Goal: Task Accomplishment & Management: Manage account settings

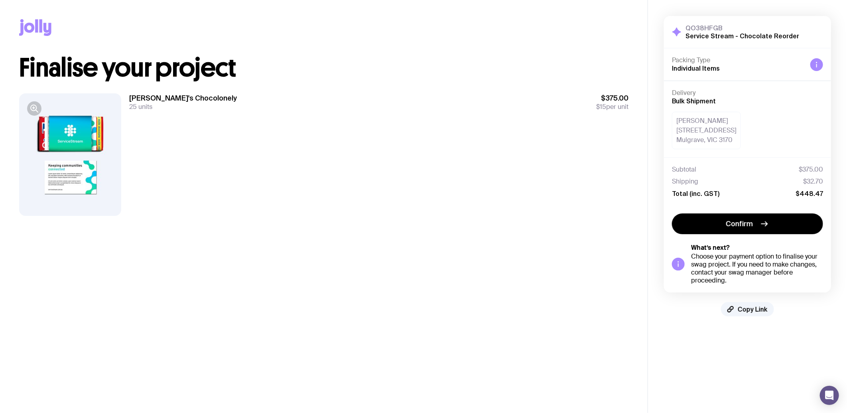
click at [524, 293] on main "Copy Link Finalise your project Tony's Chocolonely 25 units $375.00 $15 per unit" at bounding box center [324, 206] width 648 height 413
click at [92, 181] on div at bounding box center [70, 154] width 102 height 122
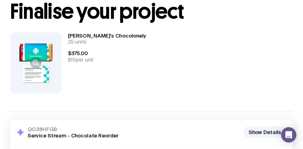
scroll to position [60, 0]
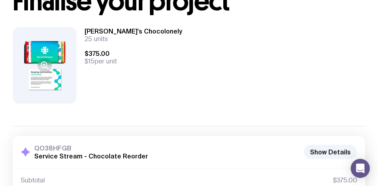
click at [45, 69] on icon at bounding box center [45, 66] width 10 height 10
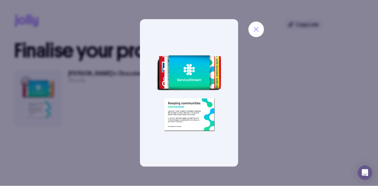
scroll to position [12, 0]
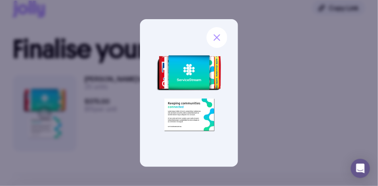
drag, startPoint x: 224, startPoint y: 157, endPoint x: 196, endPoint y: 138, distance: 33.8
click at [196, 138] on img at bounding box center [189, 93] width 98 height 148
click at [216, 39] on icon "button" at bounding box center [217, 38] width 6 height 6
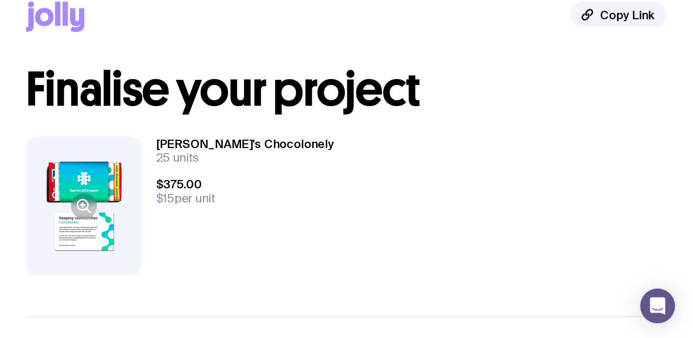
scroll to position [0, 0]
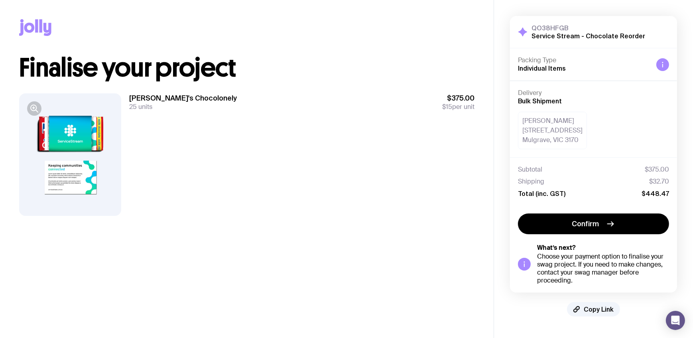
click at [391, 183] on div "Tony's Chocolonely 25 units $375.00 $15 per unit" at bounding box center [301, 154] width 345 height 122
click at [92, 185] on div at bounding box center [70, 154] width 102 height 122
click at [35, 107] on icon "button" at bounding box center [35, 109] width 10 height 10
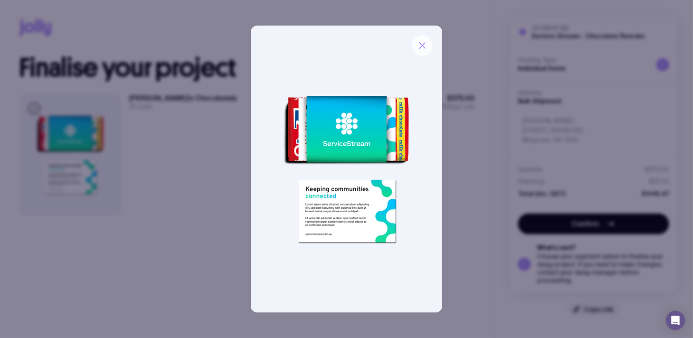
click at [420, 44] on icon "button" at bounding box center [422, 46] width 10 height 10
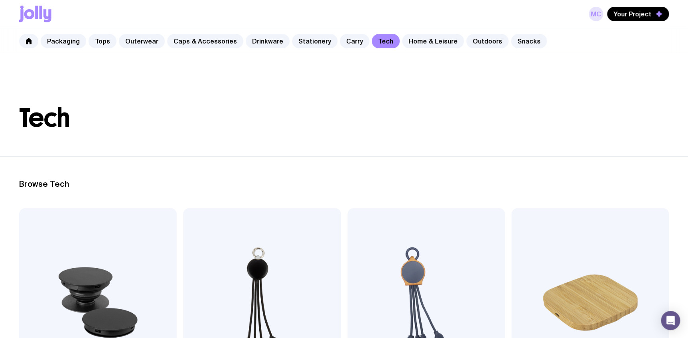
click at [591, 16] on link "MC" at bounding box center [595, 14] width 14 height 14
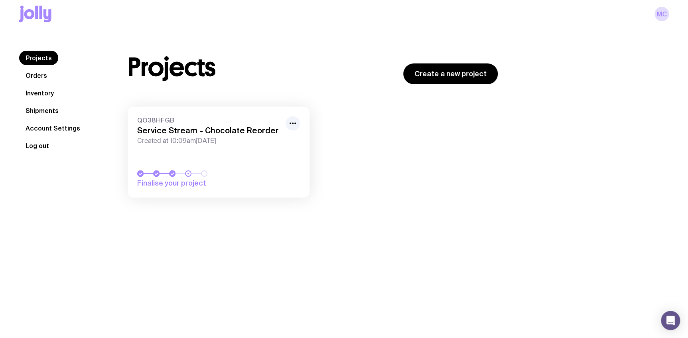
click at [36, 144] on button "Log out" at bounding box center [37, 145] width 36 height 14
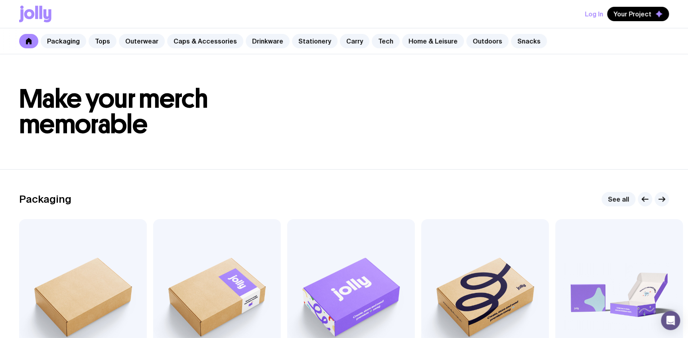
click at [592, 13] on button "Log In" at bounding box center [594, 14] width 18 height 14
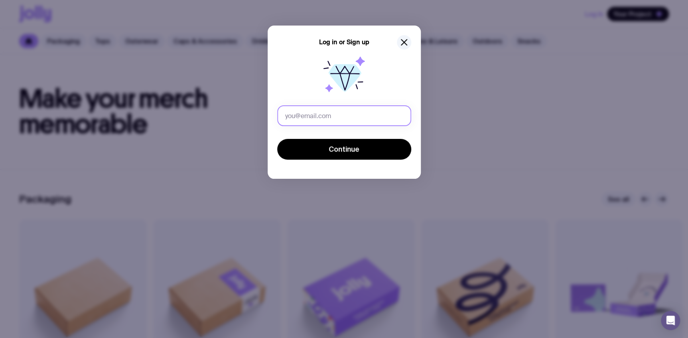
click at [307, 116] on input "text" at bounding box center [344, 115] width 134 height 21
type input "melissa.crawford@servicestream.com.au"
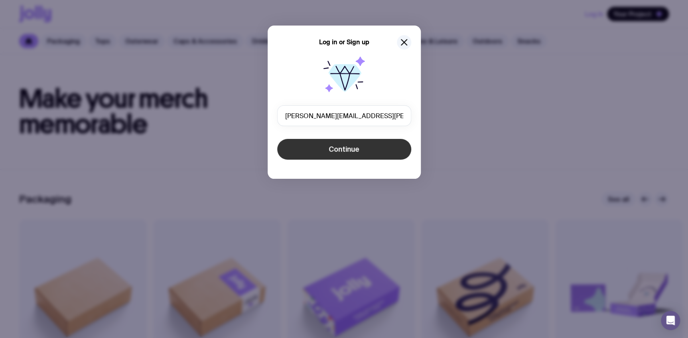
click at [326, 145] on button "Continue" at bounding box center [344, 149] width 134 height 21
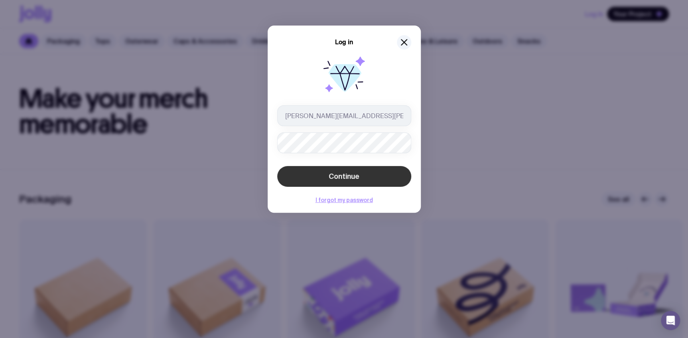
click at [326, 179] on button "Continue" at bounding box center [344, 176] width 134 height 21
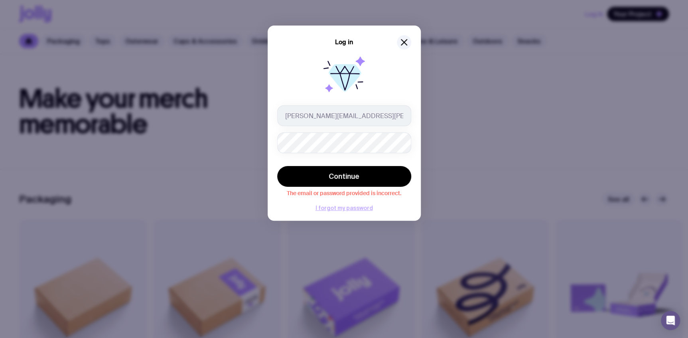
click at [337, 207] on button "I forgot my password" at bounding box center [343, 208] width 57 height 6
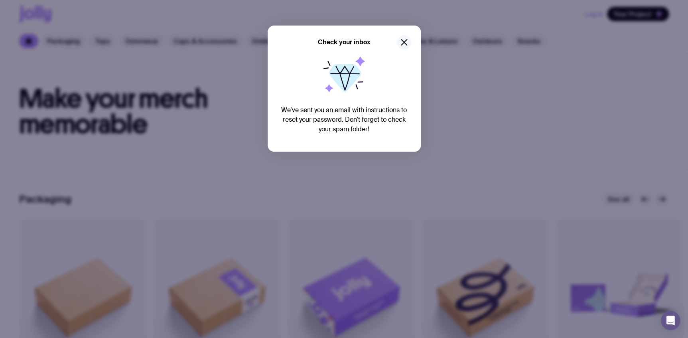
click at [403, 41] on icon "button" at bounding box center [404, 42] width 6 height 6
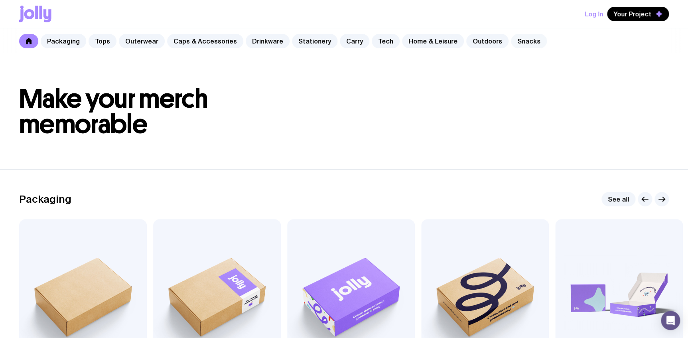
click at [511, 44] on link "Snacks" at bounding box center [529, 41] width 36 height 14
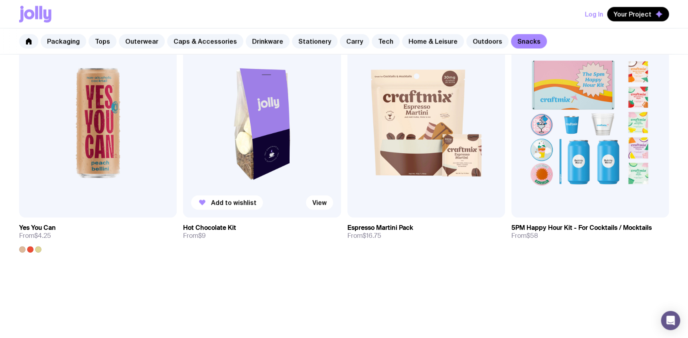
scroll to position [689, 0]
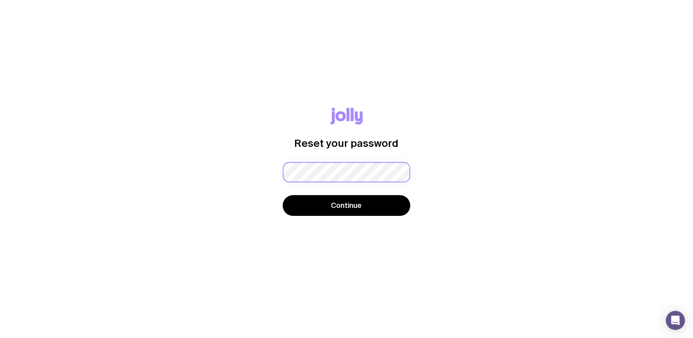
click at [310, 172] on div "Password must contain: at least 8 characters an uppercase letter a lowercase le…" at bounding box center [347, 172] width 128 height 21
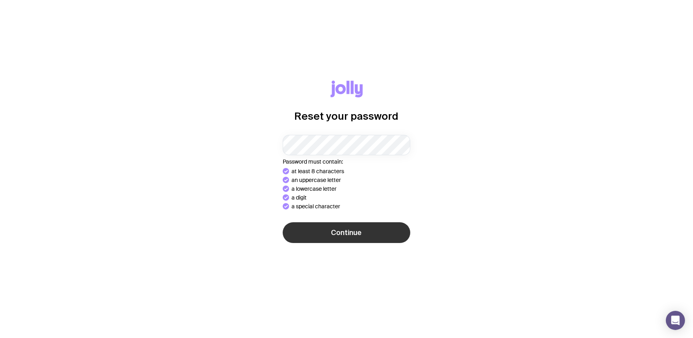
click at [355, 230] on span "Continue" at bounding box center [346, 233] width 31 height 10
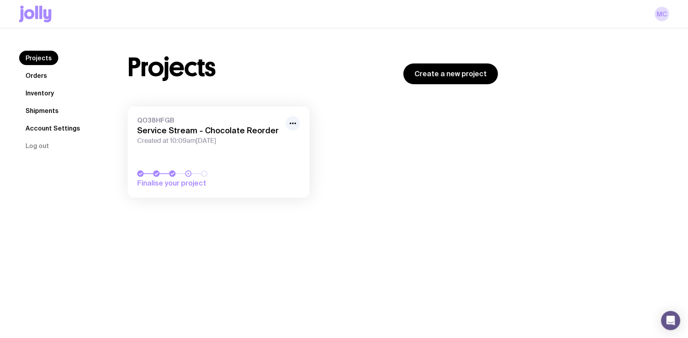
drag, startPoint x: 226, startPoint y: 131, endPoint x: 239, endPoint y: 134, distance: 13.5
click at [226, 131] on h3 "Service Stream - Chocolate Reorder" at bounding box center [209, 131] width 144 height 10
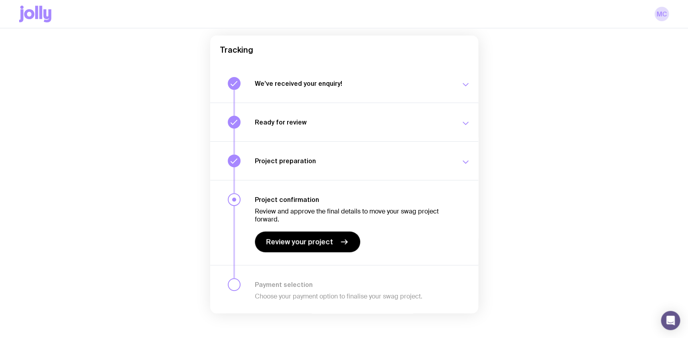
scroll to position [72, 0]
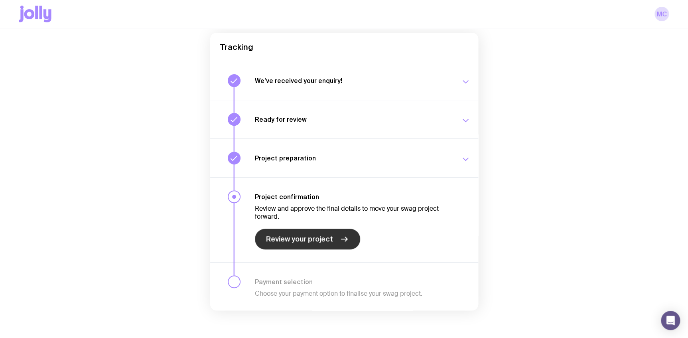
click at [344, 236] on icon at bounding box center [344, 239] width 10 height 10
